Goal: Find specific page/section: Find specific page/section

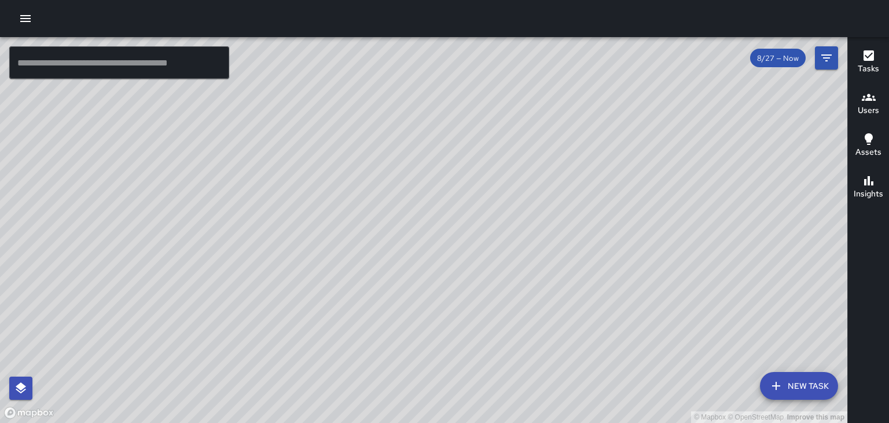
click at [25, 23] on icon "button" at bounding box center [26, 19] width 14 height 14
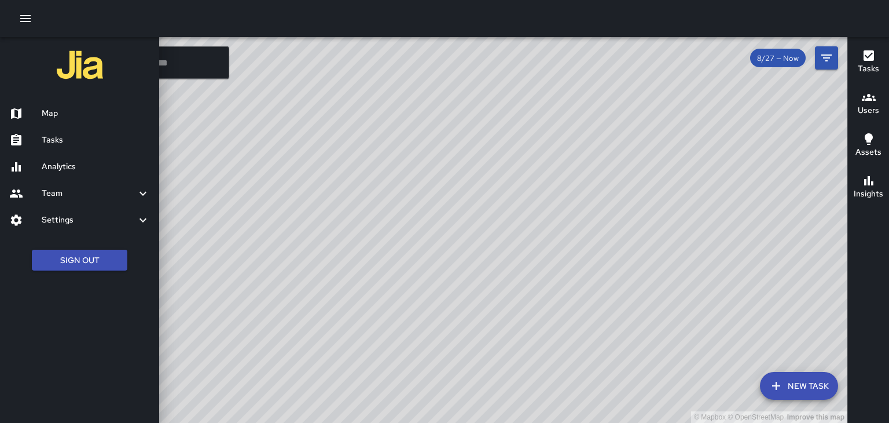
click at [105, 148] on link "Tasks" at bounding box center [79, 140] width 159 height 27
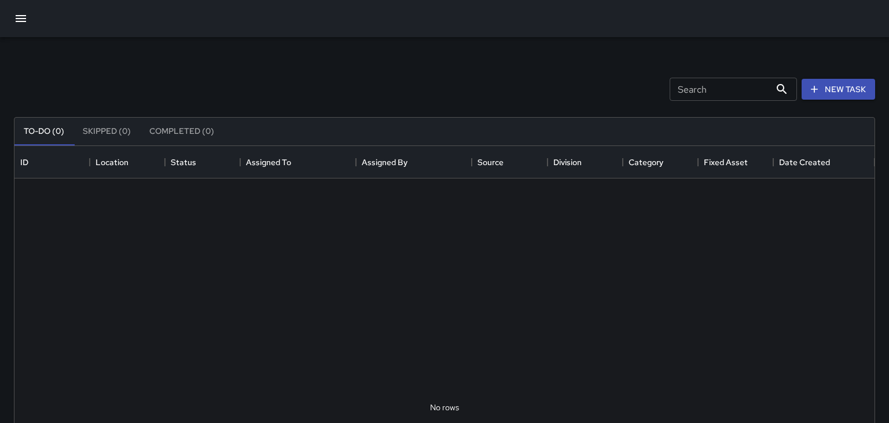
scroll to position [490, 860]
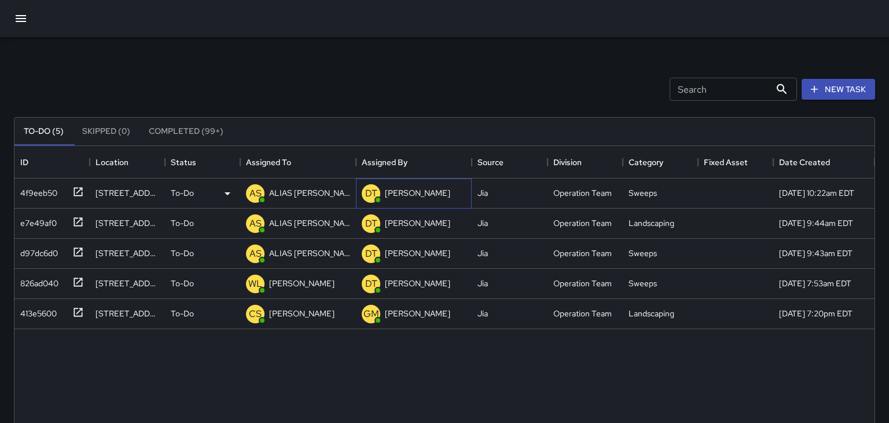
click at [405, 200] on div "[PERSON_NAME]" at bounding box center [418, 193] width 70 height 16
click at [407, 203] on div "DT [PERSON_NAME]" at bounding box center [405, 193] width 93 height 23
click at [421, 199] on div "[PERSON_NAME]" at bounding box center [418, 193] width 70 height 16
click at [300, 199] on div "ALIAS [PERSON_NAME]" at bounding box center [310, 193] width 86 height 16
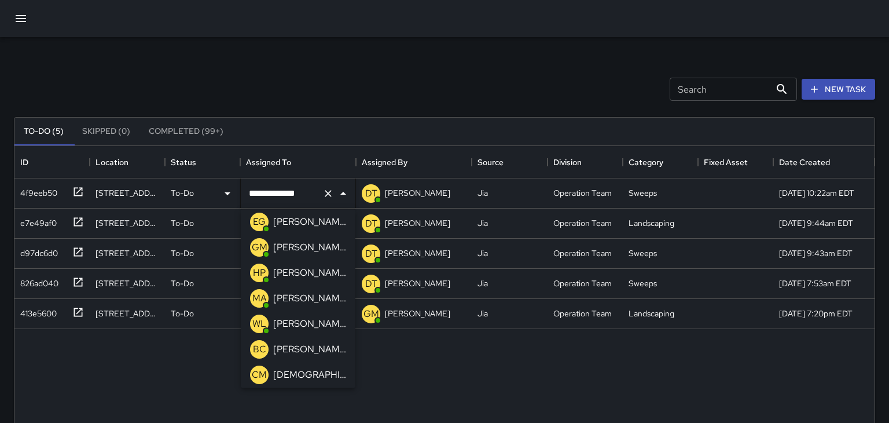
scroll to position [144, 0]
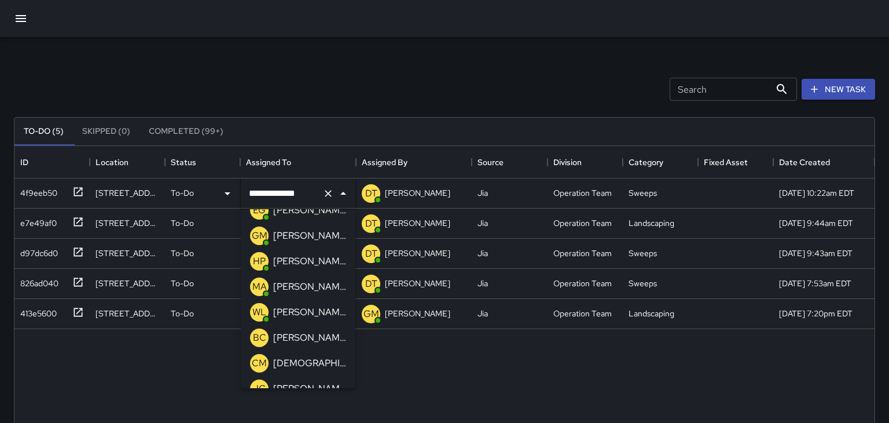
click at [320, 328] on div "[PERSON_NAME]" at bounding box center [310, 337] width 78 height 19
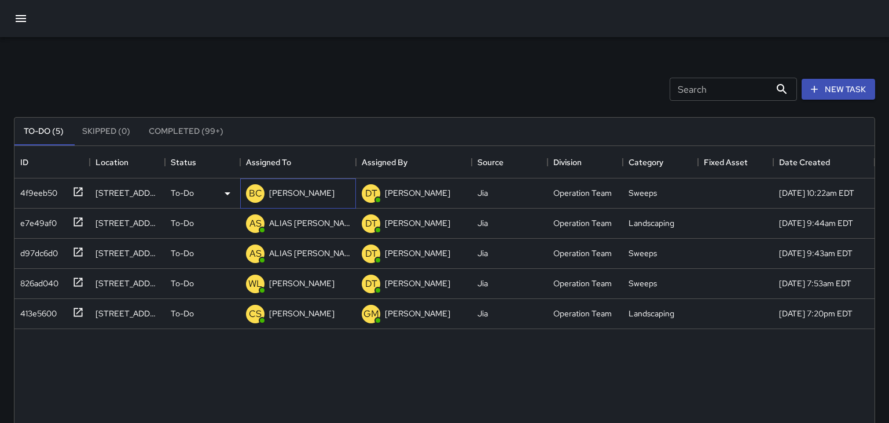
click at [317, 192] on div "BC [PERSON_NAME]" at bounding box center [298, 193] width 116 height 30
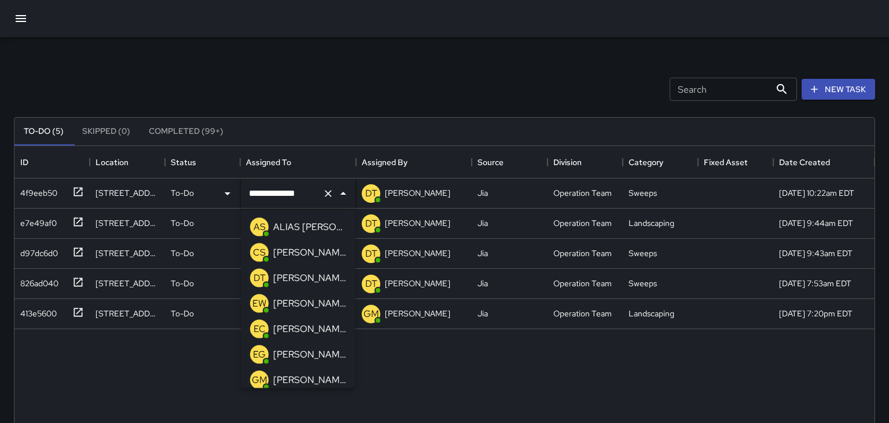
scroll to position [107, 0]
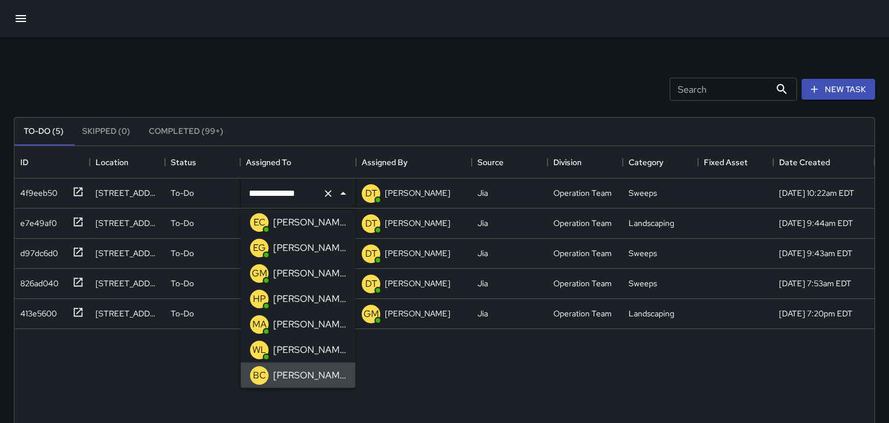
click at [320, 350] on p "[PERSON_NAME]" at bounding box center [309, 350] width 73 height 14
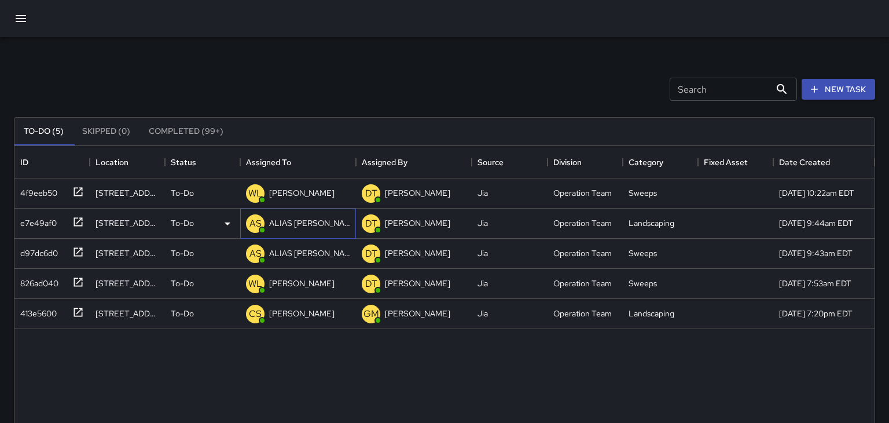
click at [326, 222] on p "ALIAS [PERSON_NAME]" at bounding box center [309, 223] width 81 height 12
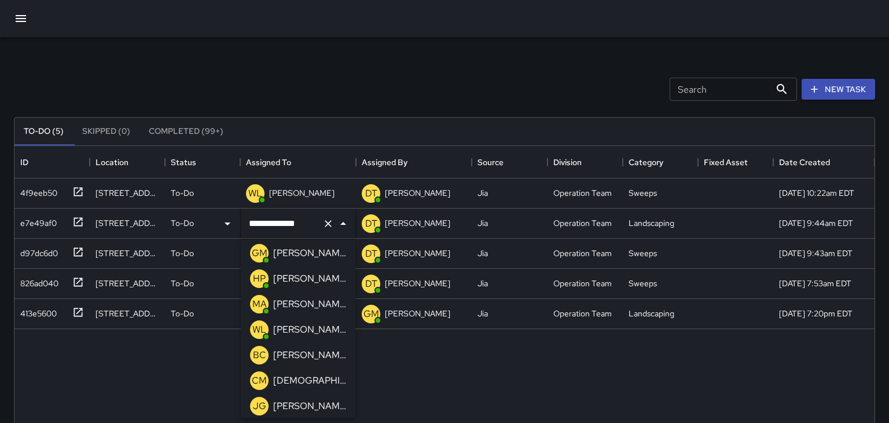
scroll to position [158, 0]
click at [321, 331] on p "[PERSON_NAME]" at bounding box center [309, 328] width 73 height 14
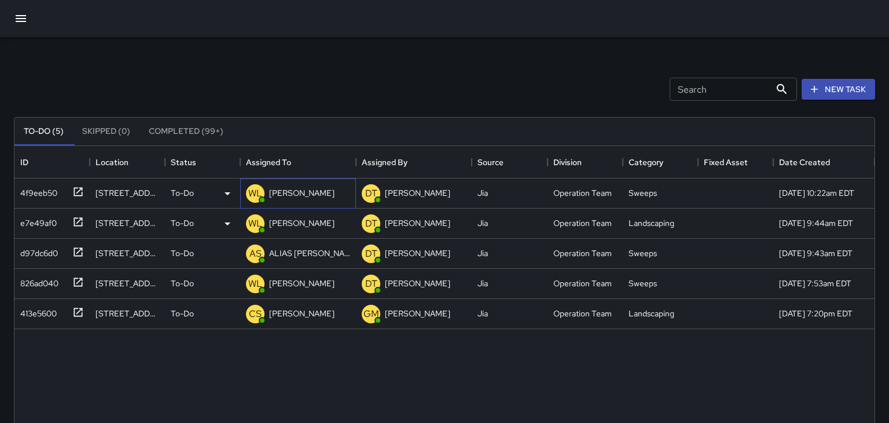
click at [319, 196] on p "[PERSON_NAME]" at bounding box center [301, 193] width 65 height 12
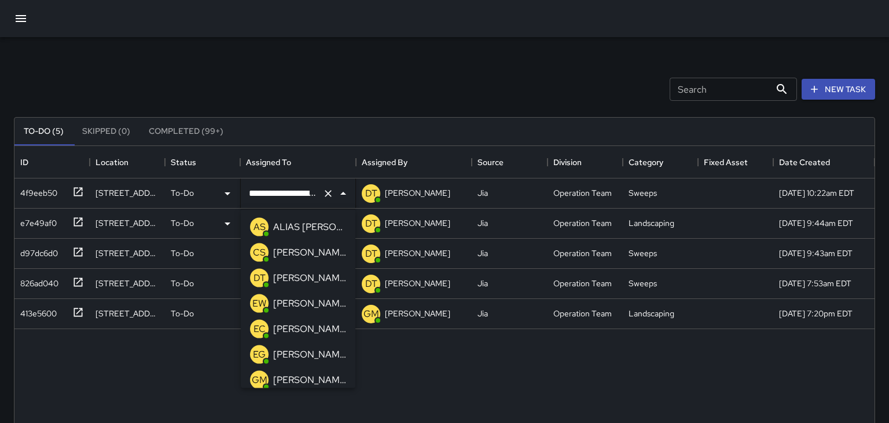
scroll to position [81, 0]
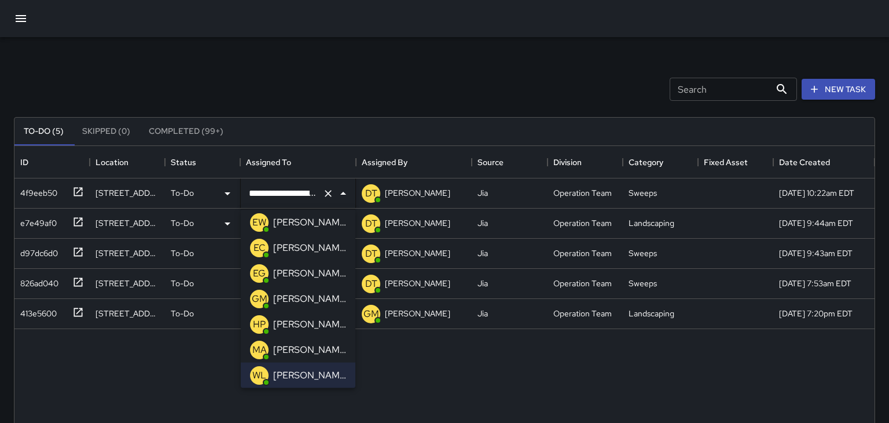
click at [325, 250] on li "EC [PERSON_NAME]" at bounding box center [298, 247] width 115 height 25
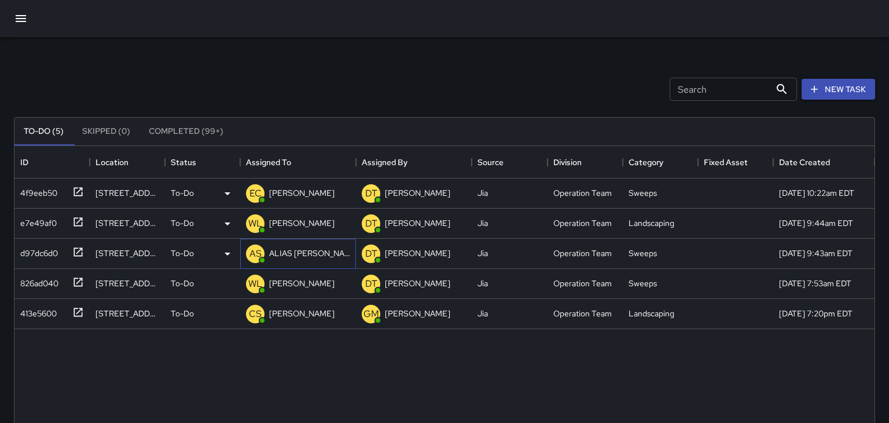
click at [322, 258] on p "ALIAS [PERSON_NAME]" at bounding box center [309, 253] width 81 height 12
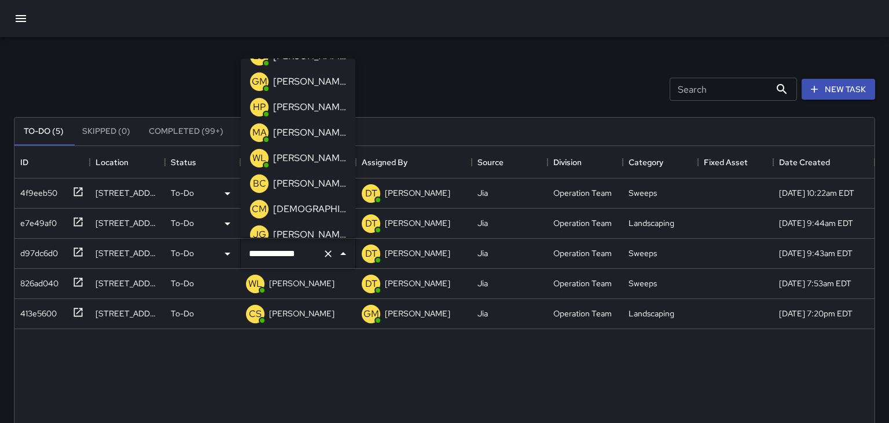
scroll to position [146, 0]
click at [335, 152] on p "[PERSON_NAME]" at bounding box center [309, 159] width 73 height 14
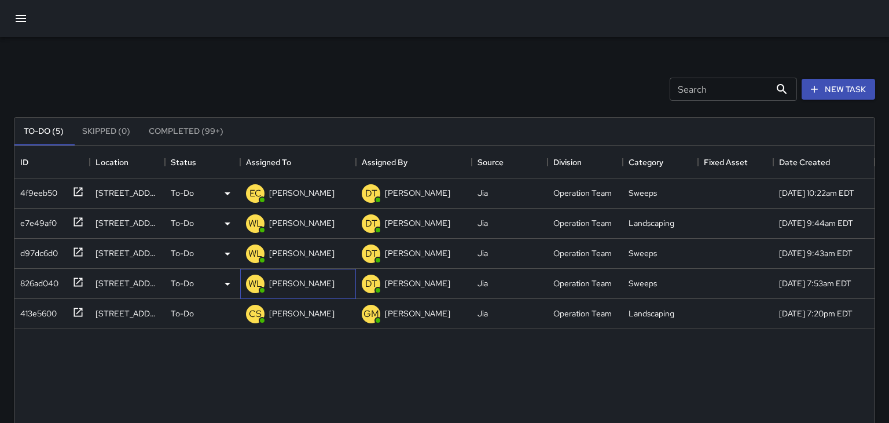
click at [313, 290] on div "[PERSON_NAME]" at bounding box center [302, 283] width 70 height 16
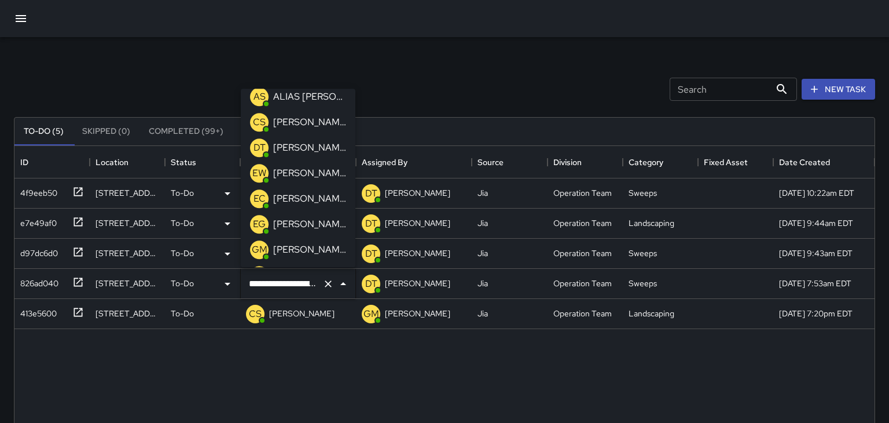
scroll to position [0, 0]
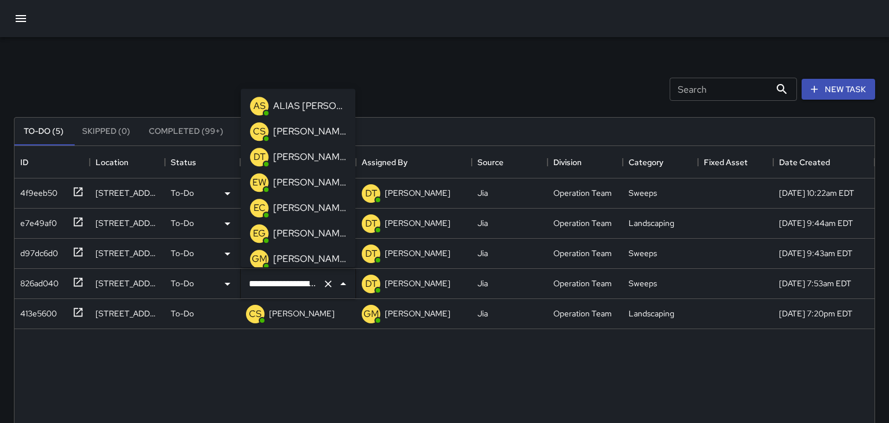
click at [329, 104] on p "ALIAS [PERSON_NAME]" at bounding box center [309, 106] width 73 height 14
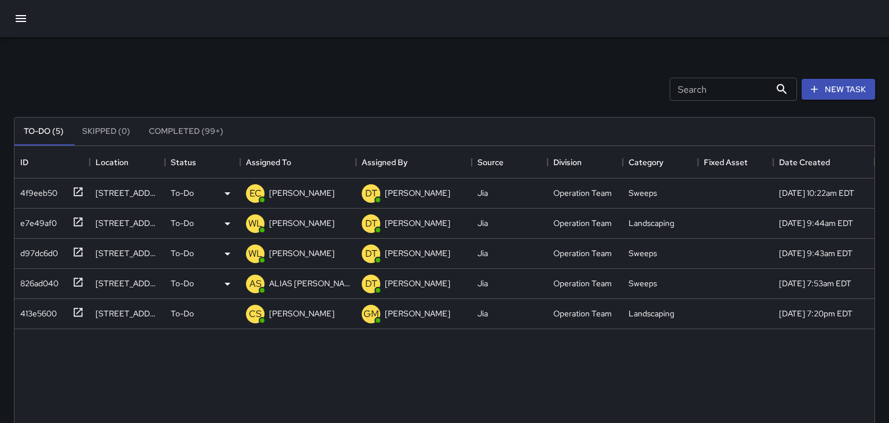
click at [285, 374] on div "4f9eeb50 11 [PERSON_NAME][GEOGRAPHIC_DATA] To-Do EC [PERSON_NAME] DT [PERSON_NA…" at bounding box center [444, 407] width 860 height 458
click at [69, 223] on div at bounding box center [76, 220] width 16 height 19
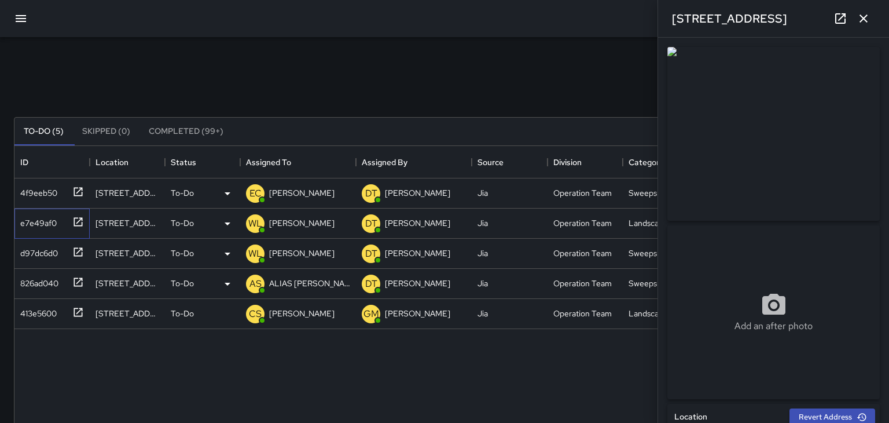
type input "**********"
click at [116, 320] on div "[STREET_ADDRESS][PERSON_NAME]" at bounding box center [127, 314] width 75 height 30
click at [96, 225] on div "[STREET_ADDRESS]" at bounding box center [128, 223] width 64 height 12
click at [118, 380] on div "4f9eeb50 11 [PERSON_NAME][GEOGRAPHIC_DATA] To-Do EC [PERSON_NAME] DT [PERSON_NA…" at bounding box center [444, 407] width 860 height 458
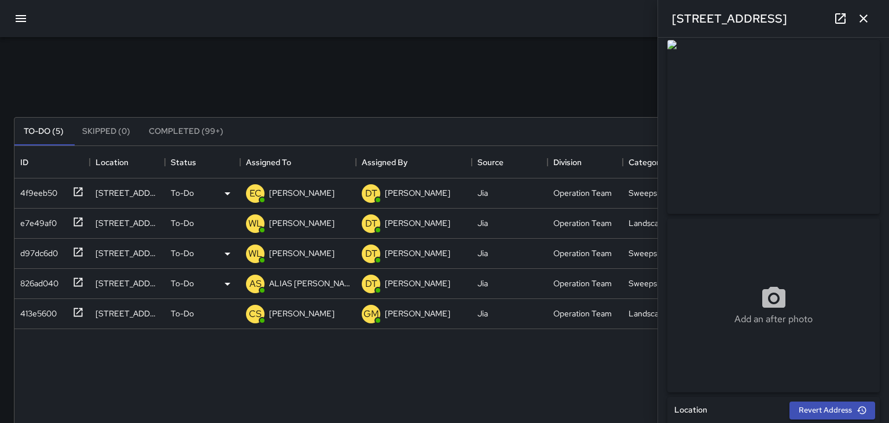
scroll to position [6, 0]
click at [35, 248] on div "d97dc6d0" at bounding box center [37, 251] width 42 height 16
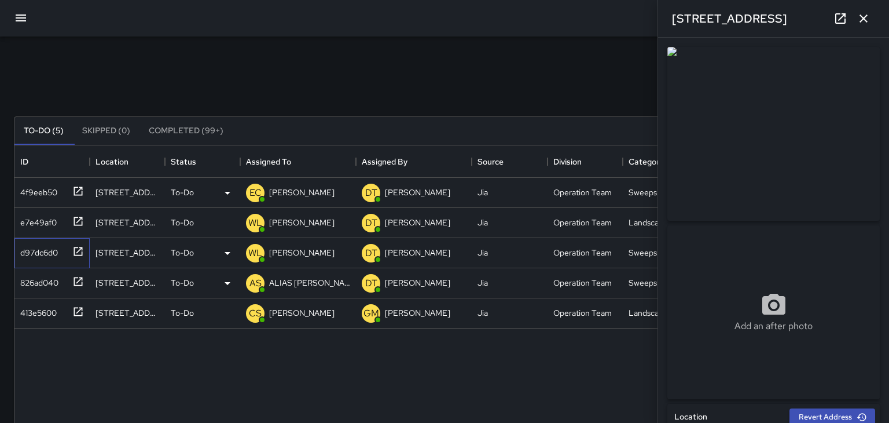
scroll to position [0, 0]
click at [129, 68] on div "Search Search New Task" at bounding box center [445, 89] width 866 height 60
click at [21, 16] on icon "button" at bounding box center [21, 18] width 10 height 7
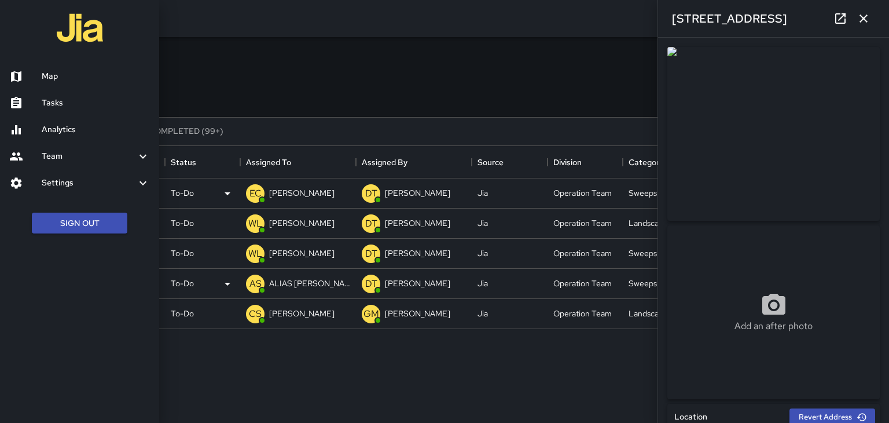
click at [45, 75] on h6 "Map" at bounding box center [96, 76] width 108 height 13
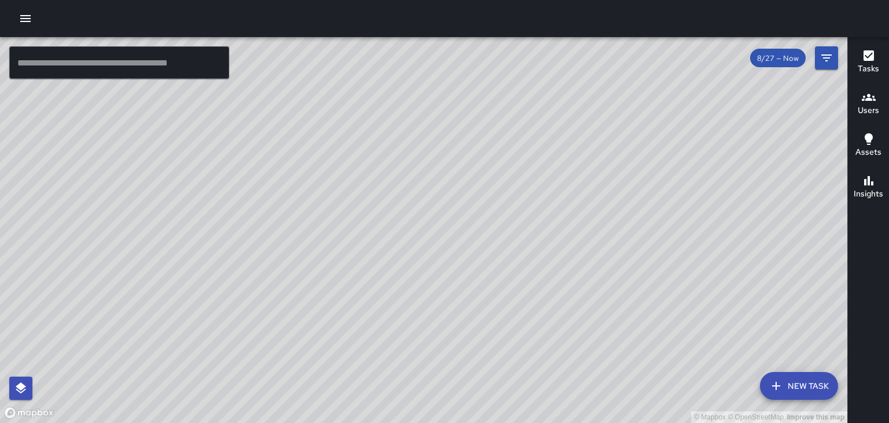
click at [203, 314] on div "© Mapbox © OpenStreetMap Improve this map" at bounding box center [423, 230] width 847 height 386
click at [29, 20] on icon "button" at bounding box center [26, 19] width 14 height 14
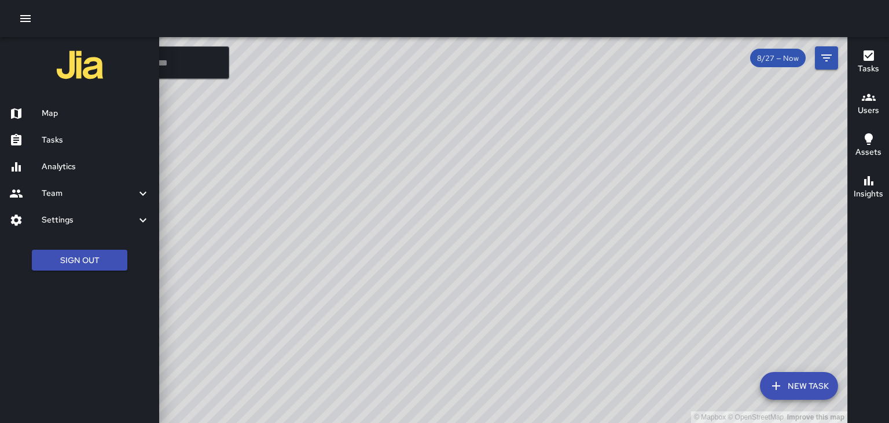
click at [84, 138] on h6 "Tasks" at bounding box center [96, 140] width 108 height 13
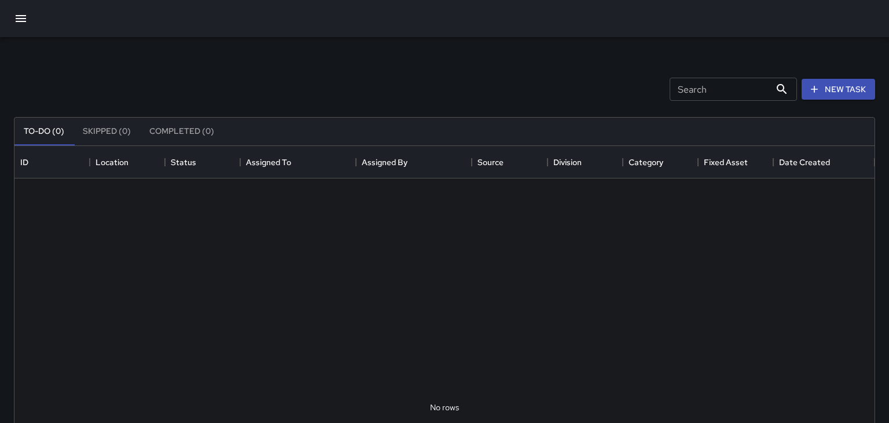
scroll to position [490, 860]
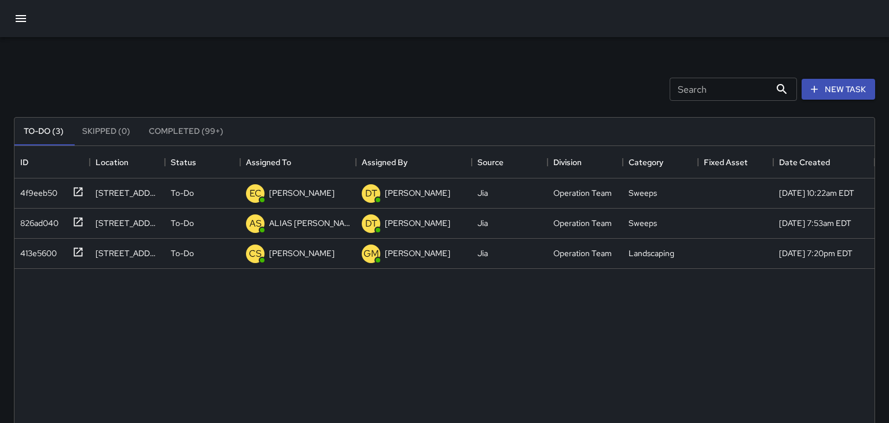
click at [17, 23] on icon "button" at bounding box center [21, 19] width 14 height 14
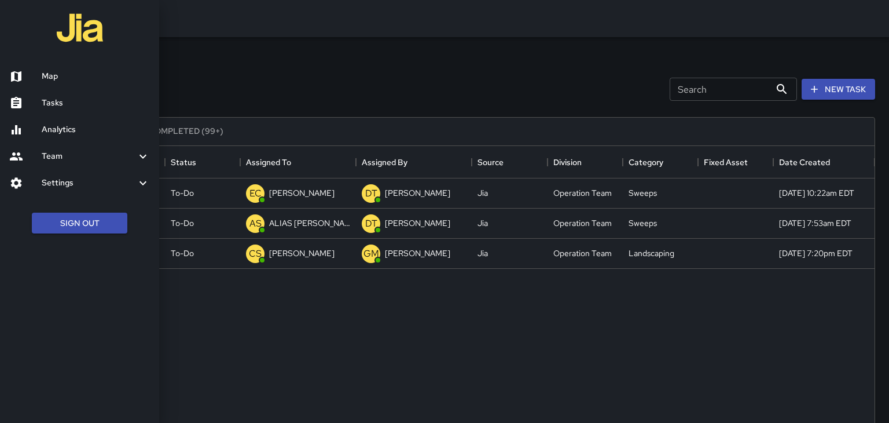
click at [93, 85] on link "Map" at bounding box center [79, 76] width 159 height 27
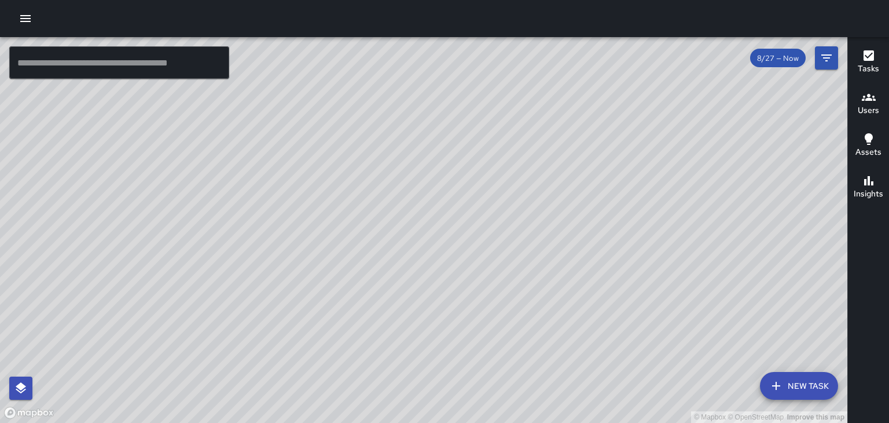
click at [93, 85] on div "© Mapbox © OpenStreetMap Improve this map" at bounding box center [423, 230] width 847 height 386
click at [589, 107] on div "© Mapbox © OpenStreetMap Improve this map" at bounding box center [423, 230] width 847 height 386
click at [577, 118] on div "© Mapbox © OpenStreetMap Improve this map" at bounding box center [423, 230] width 847 height 386
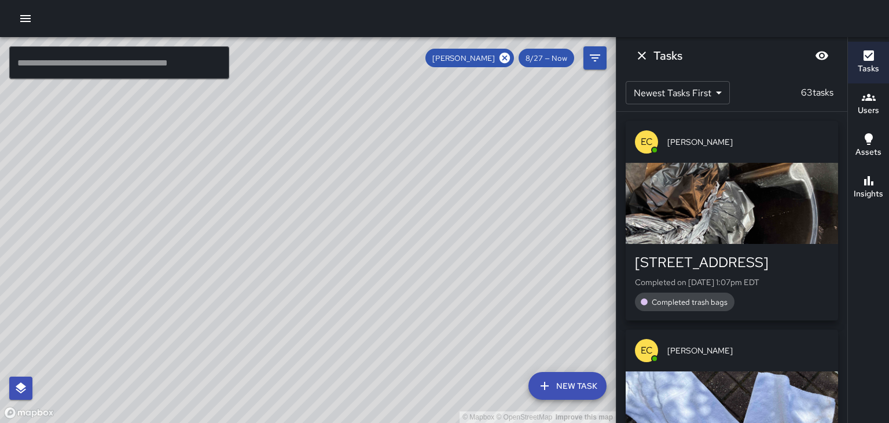
click at [439, 375] on div "© Mapbox © OpenStreetMap Improve this map" at bounding box center [308, 230] width 616 height 386
click at [500, 59] on icon at bounding box center [504, 58] width 13 height 13
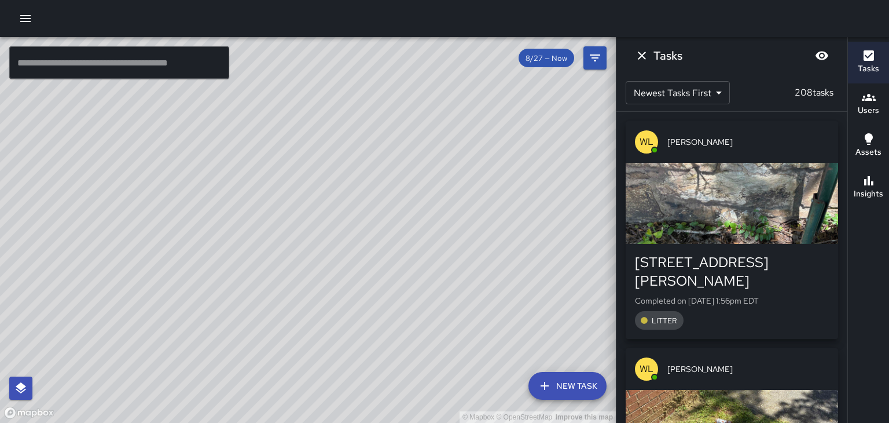
click at [648, 61] on icon "Dismiss" at bounding box center [642, 56] width 14 height 14
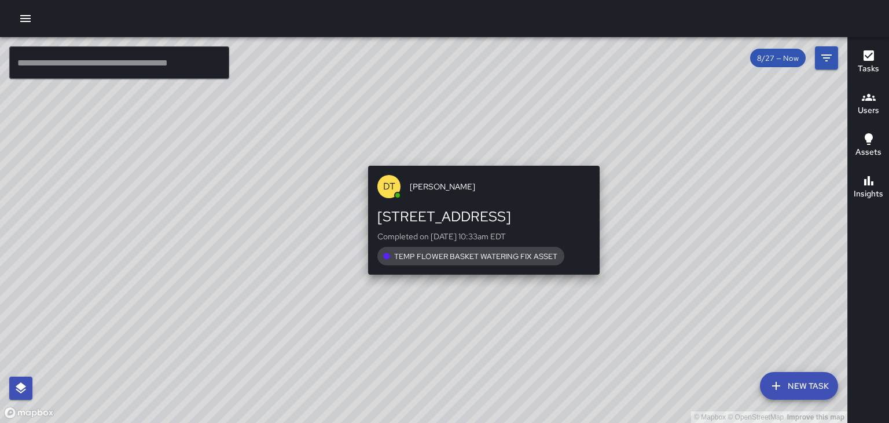
click at [434, 212] on div "[STREET_ADDRESS]" at bounding box center [483, 216] width 213 height 19
